Goal: Transaction & Acquisition: Purchase product/service

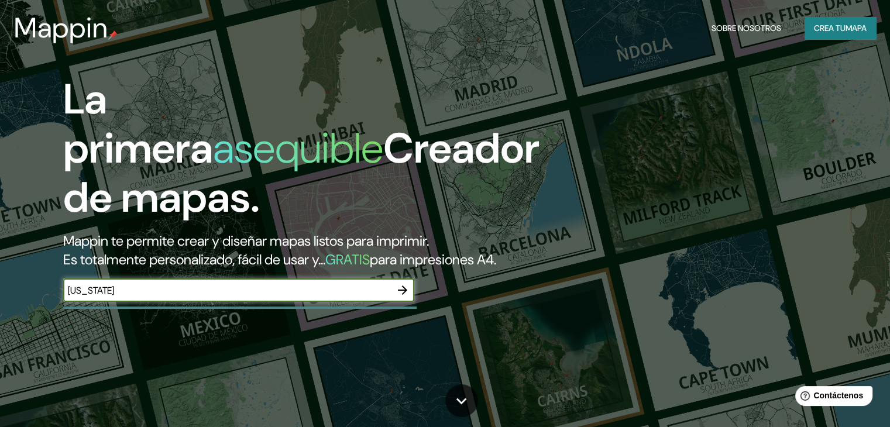
type input "[US_STATE]"
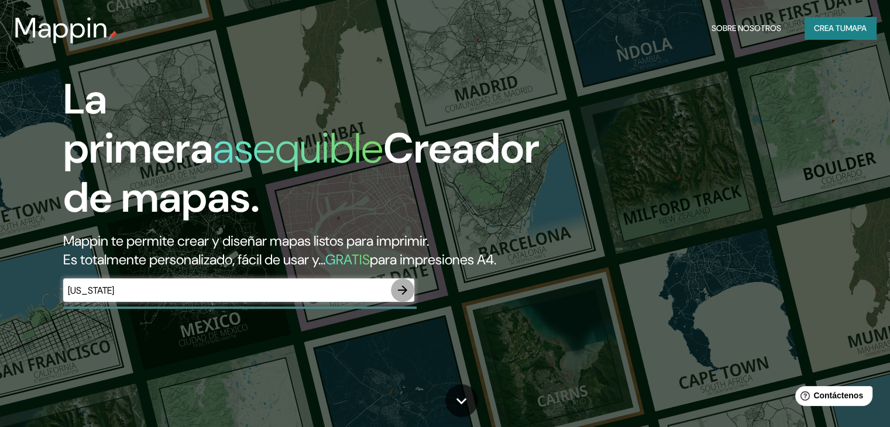
click at [399, 297] on icon "button" at bounding box center [402, 290] width 14 height 14
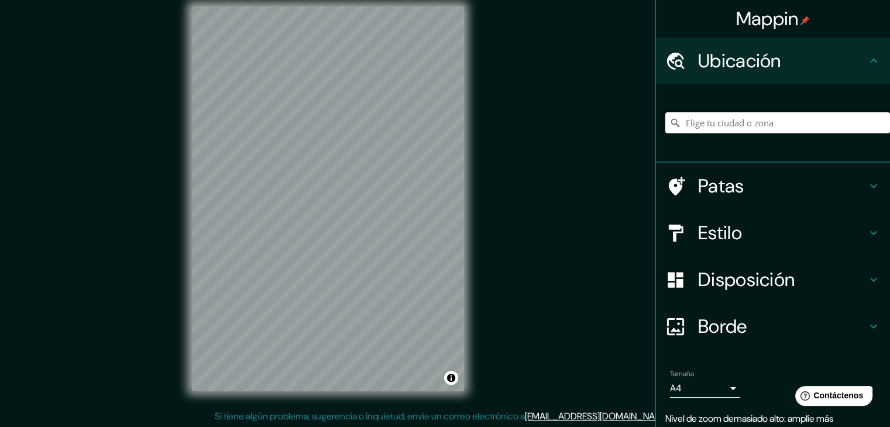
scroll to position [13, 0]
click at [746, 122] on input "Elige tu ciudad o zona" at bounding box center [777, 122] width 225 height 21
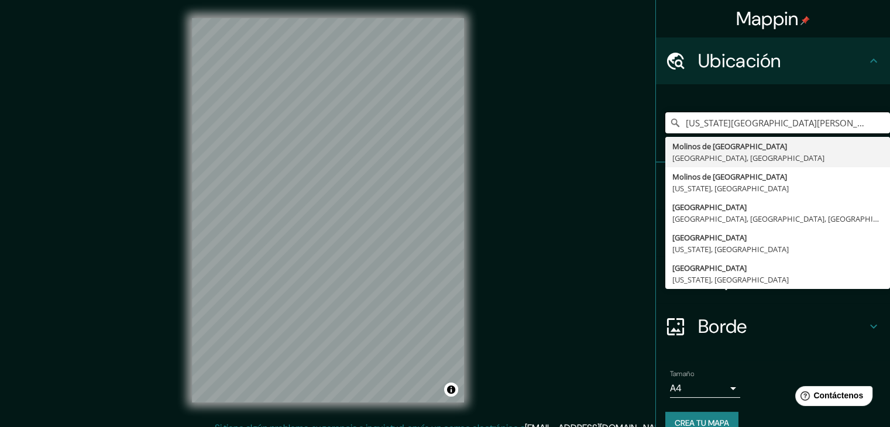
scroll to position [0, 0]
click at [769, 124] on input "[US_STATE][GEOGRAPHIC_DATA][PERSON_NAME], [GEOGRAPHIC_DATA], [GEOGRAPHIC_DATA]" at bounding box center [777, 122] width 225 height 21
paste input "[GEOGRAPHIC_DATA]"
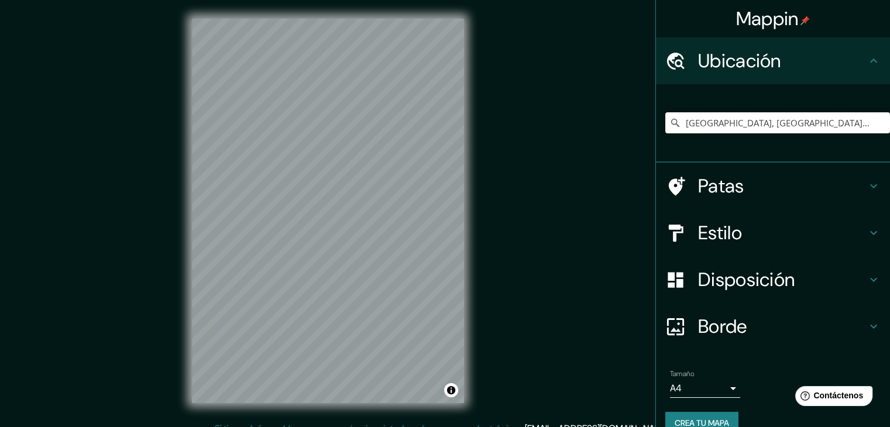
type input "[GEOGRAPHIC_DATA], [GEOGRAPHIC_DATA], [GEOGRAPHIC_DATA], [GEOGRAPHIC_DATA]"
